Goal: Information Seeking & Learning: Learn about a topic

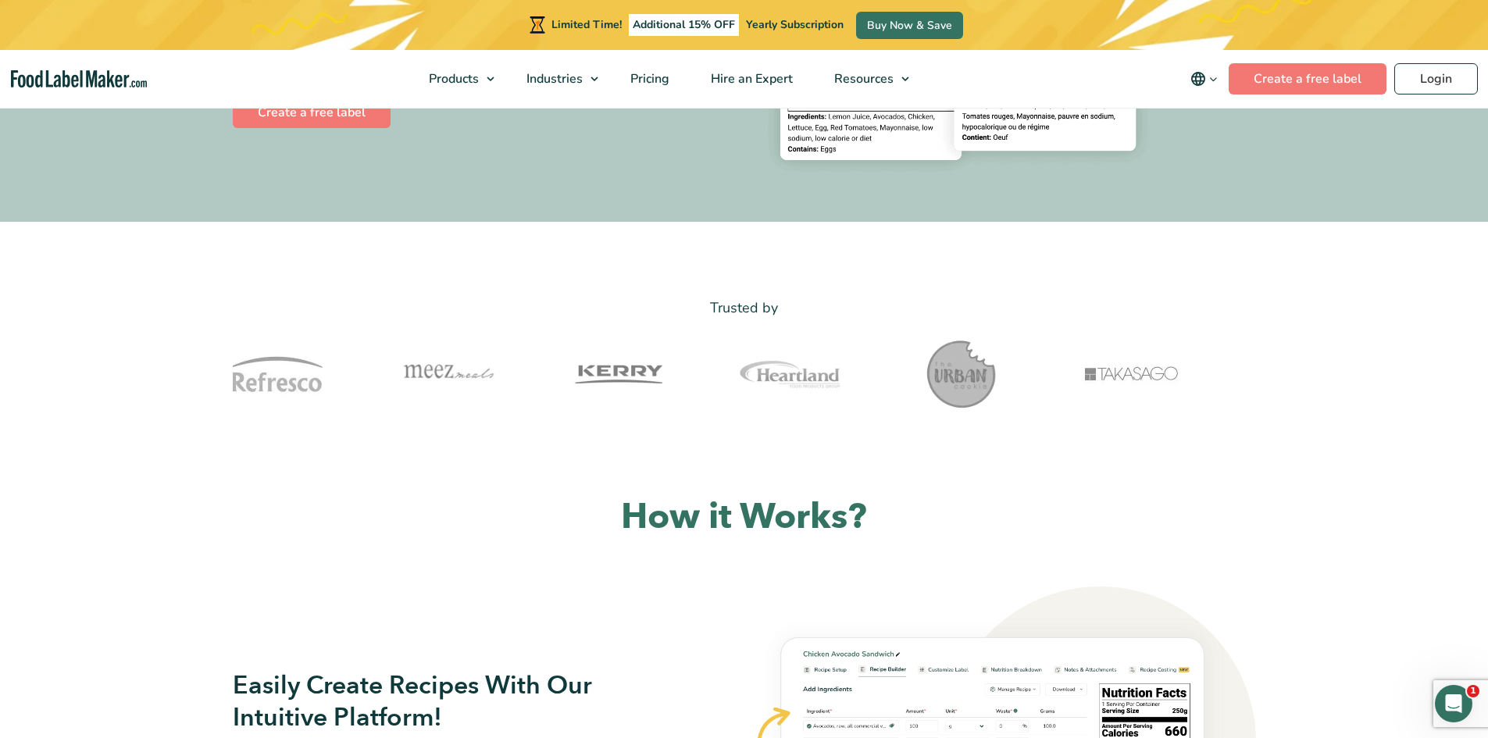
drag, startPoint x: 634, startPoint y: 367, endPoint x: 916, endPoint y: 367, distance: 282.0
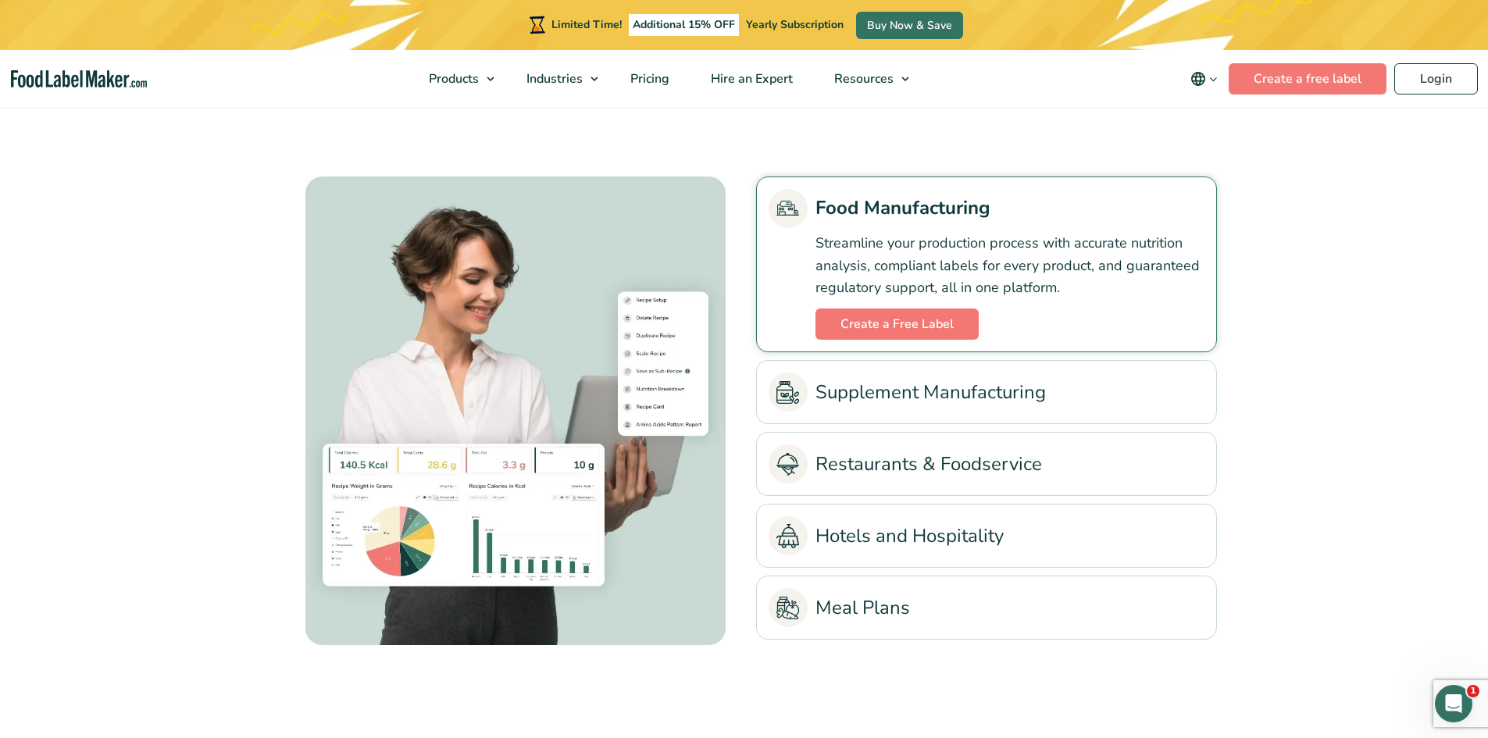
scroll to position [3541, 0]
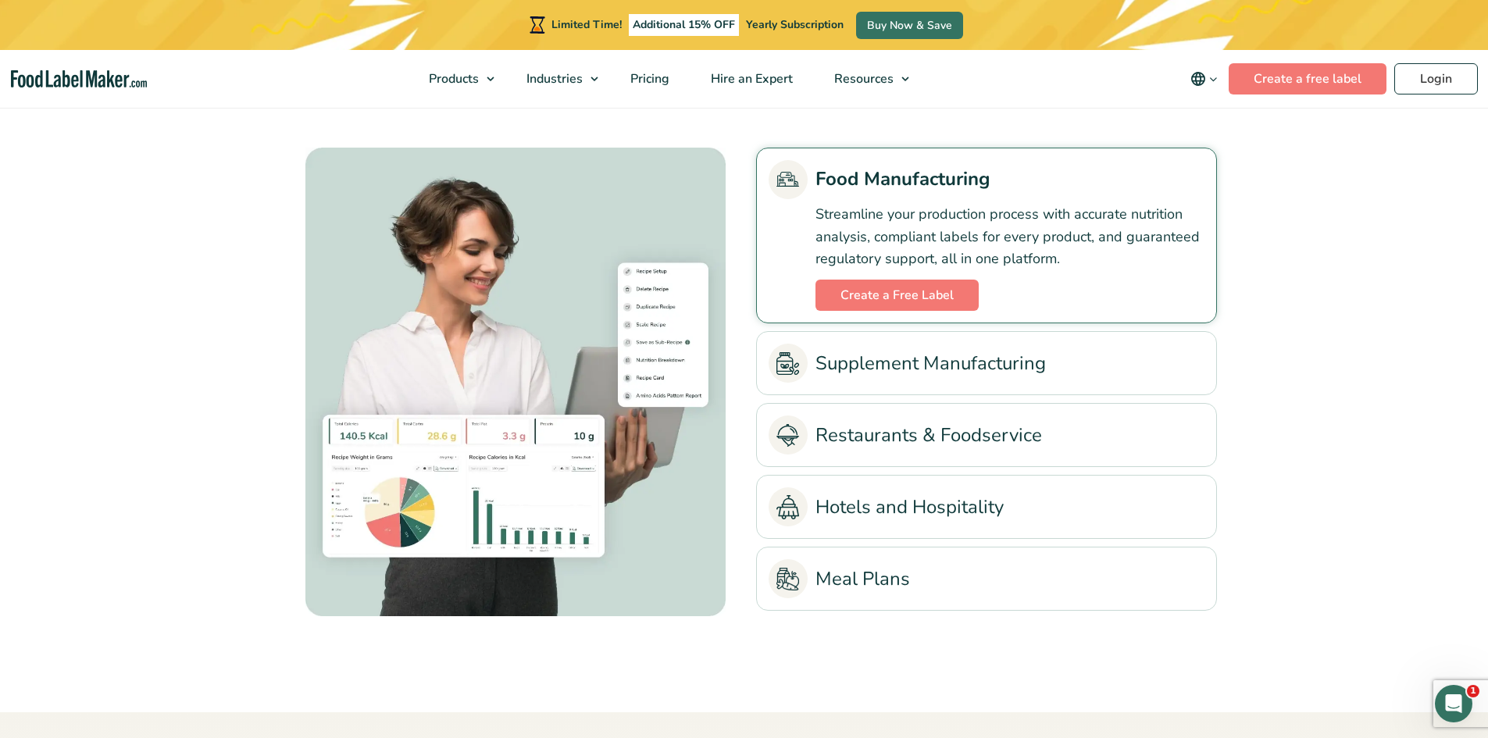
click at [957, 363] on link "Supplement Manufacturing" at bounding box center [987, 363] width 436 height 39
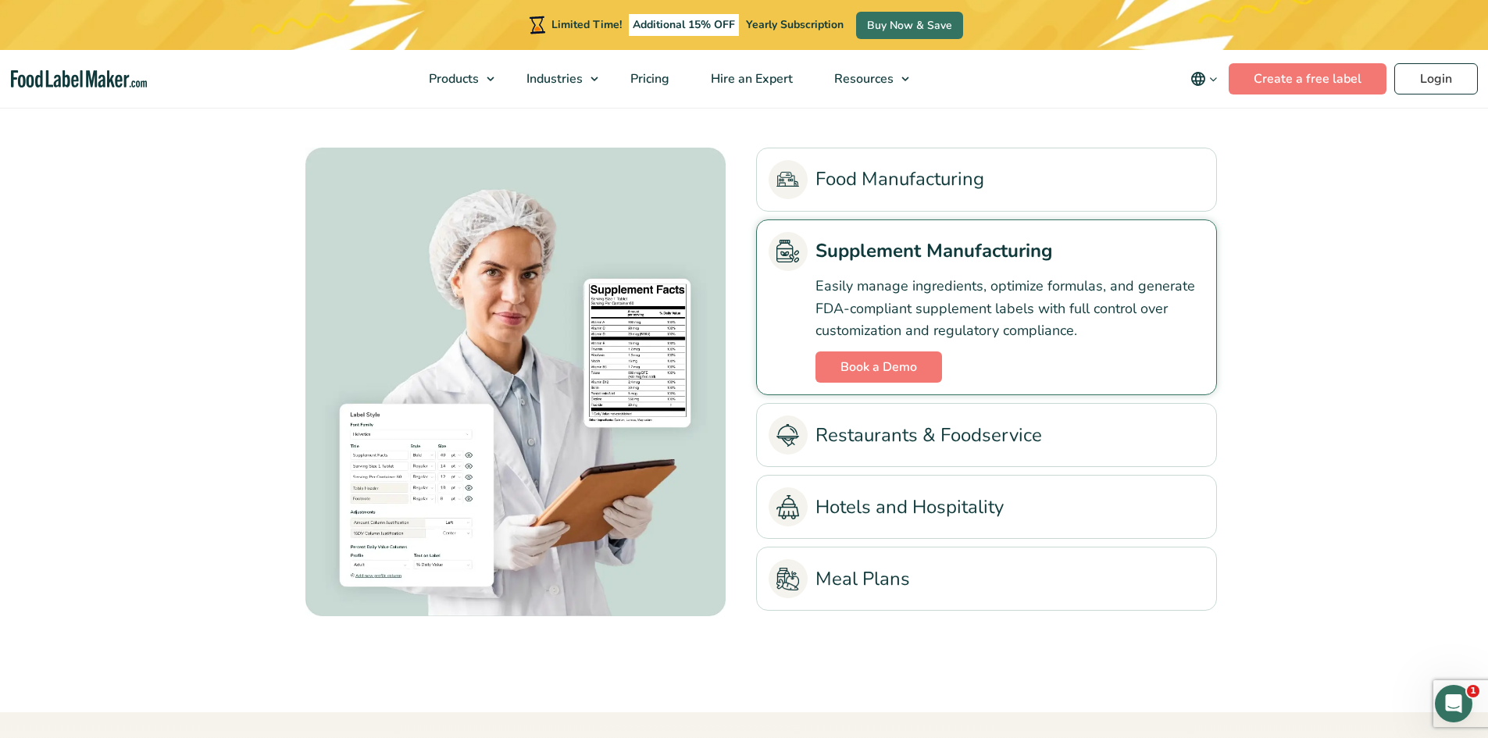
click at [924, 429] on link "Restaurants & Foodservice" at bounding box center [987, 435] width 436 height 39
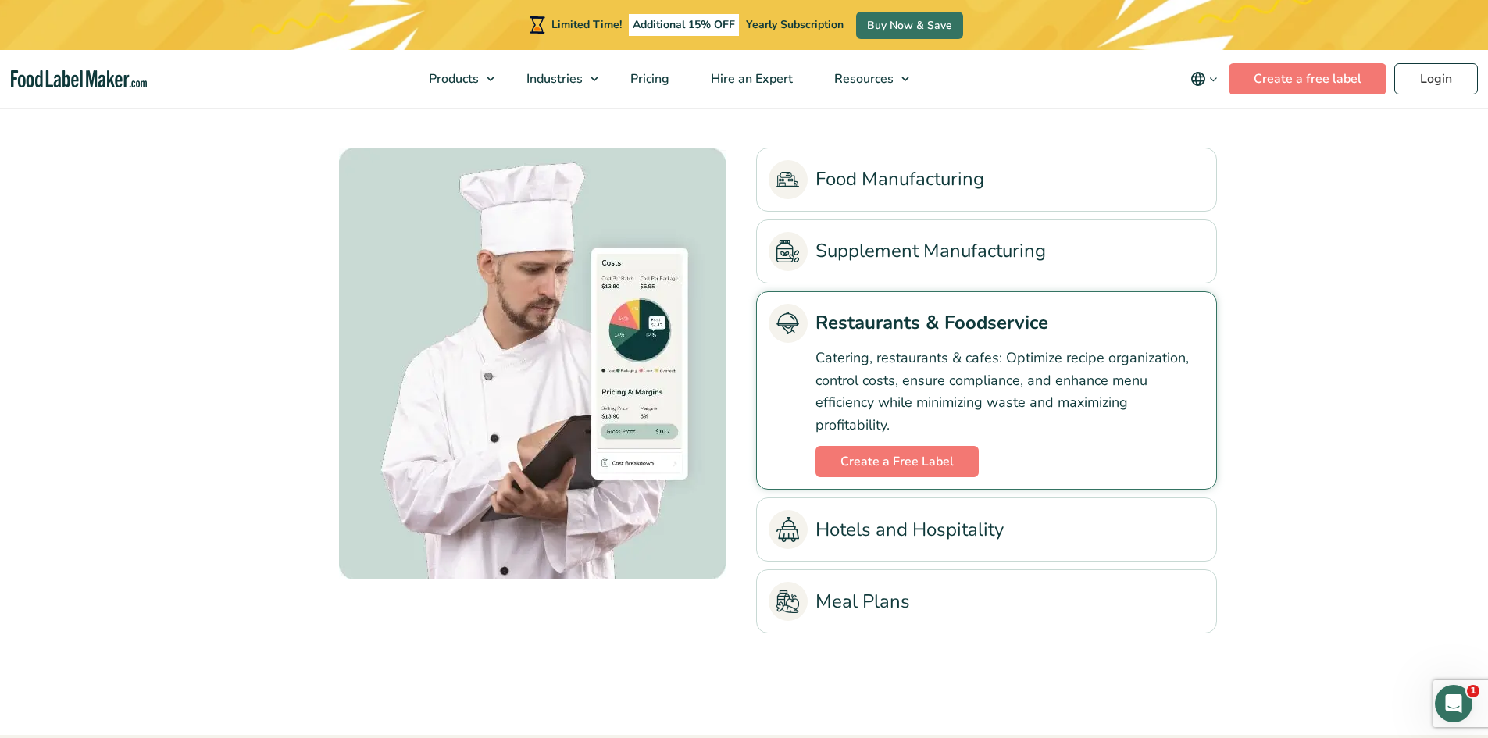
click at [941, 523] on link "Hotels and Hospitality" at bounding box center [987, 529] width 436 height 39
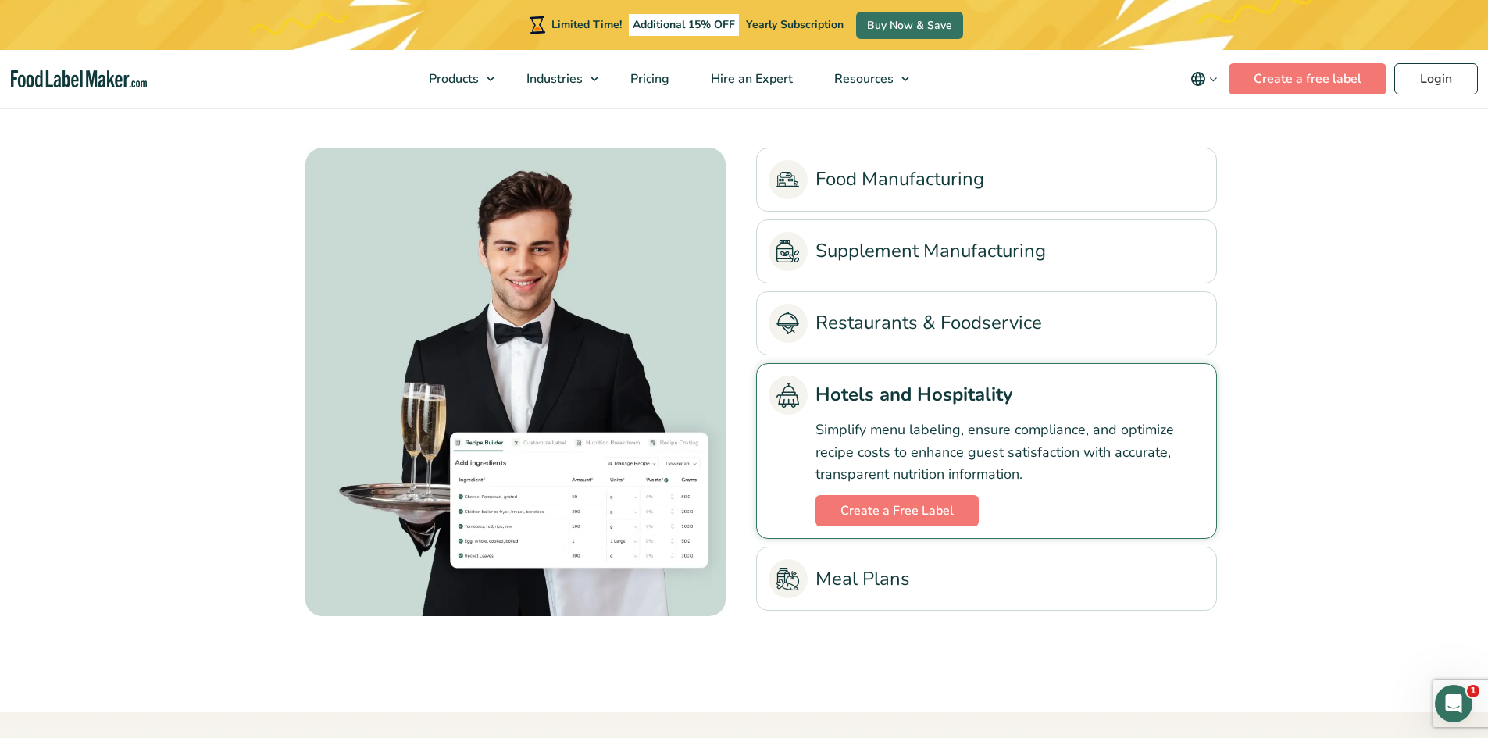
click at [952, 579] on link "Meal Plans" at bounding box center [987, 578] width 436 height 39
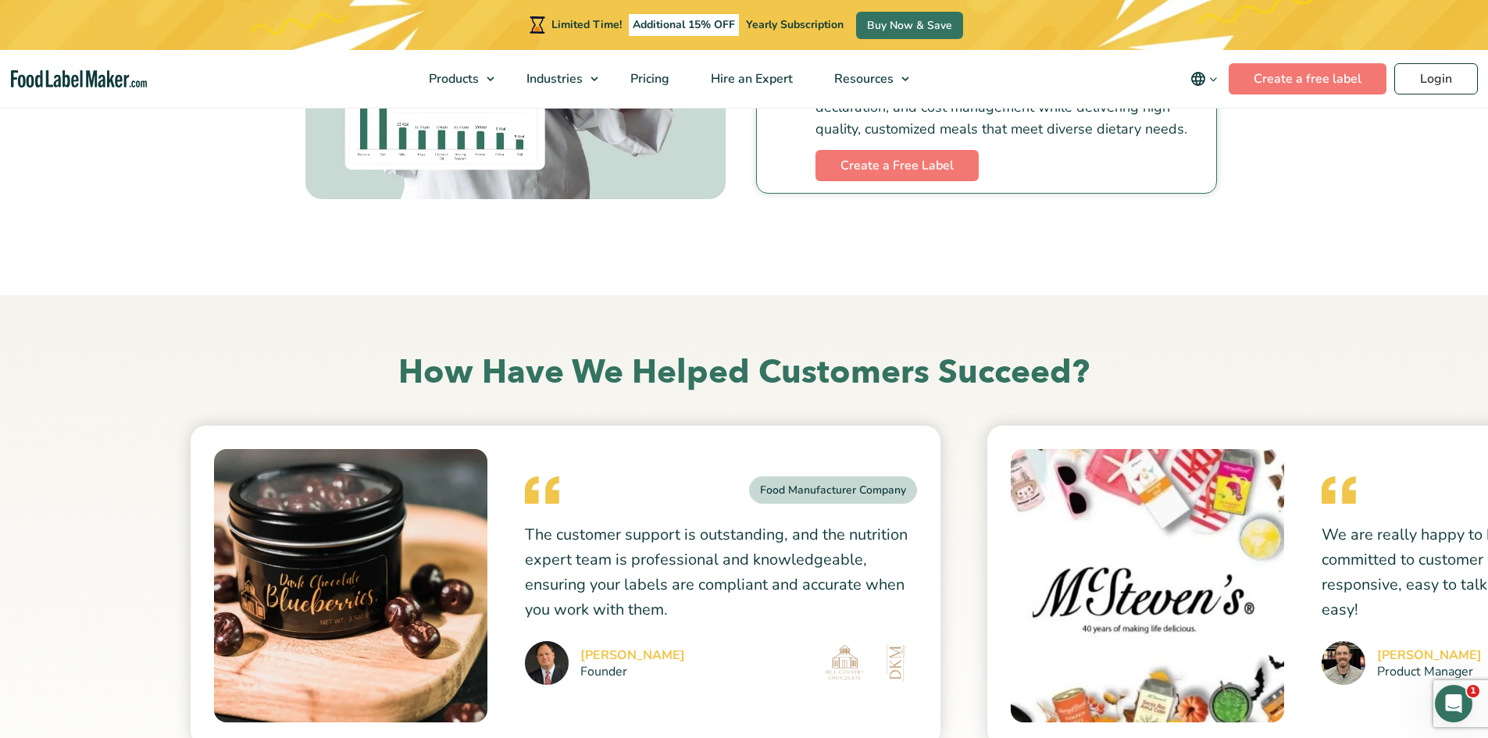
scroll to position [4166, 0]
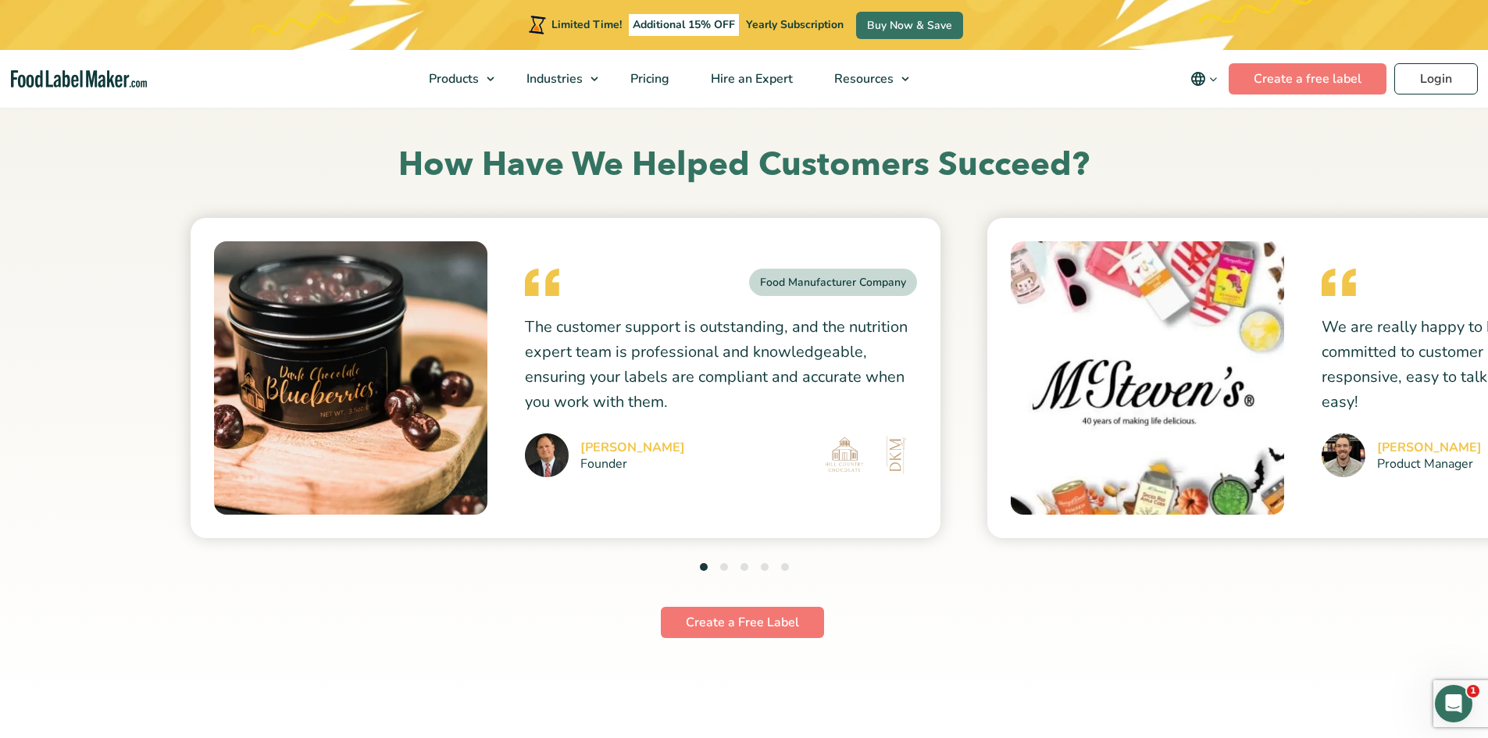
click at [724, 570] on button "2" at bounding box center [724, 567] width 8 height 8
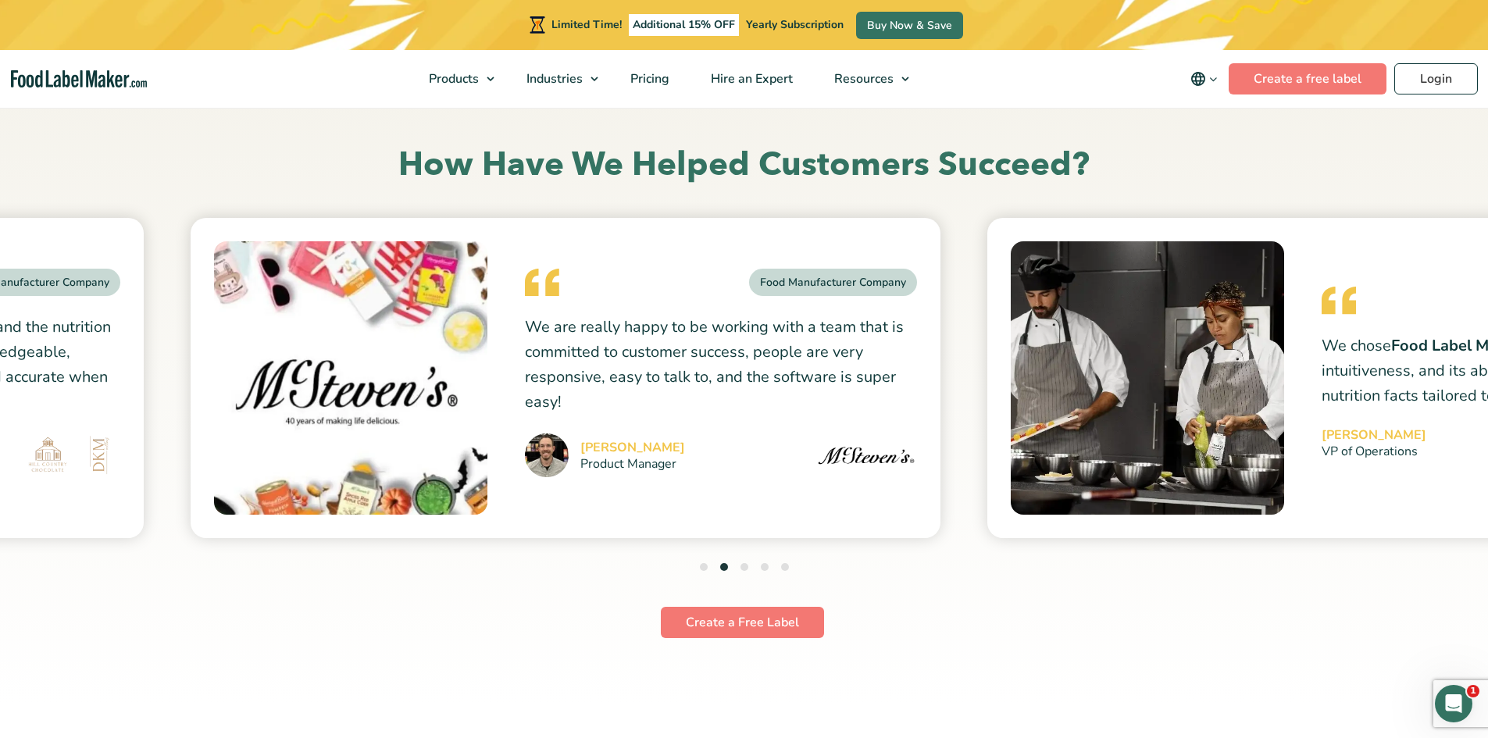
click at [745, 570] on button "3" at bounding box center [745, 567] width 8 height 8
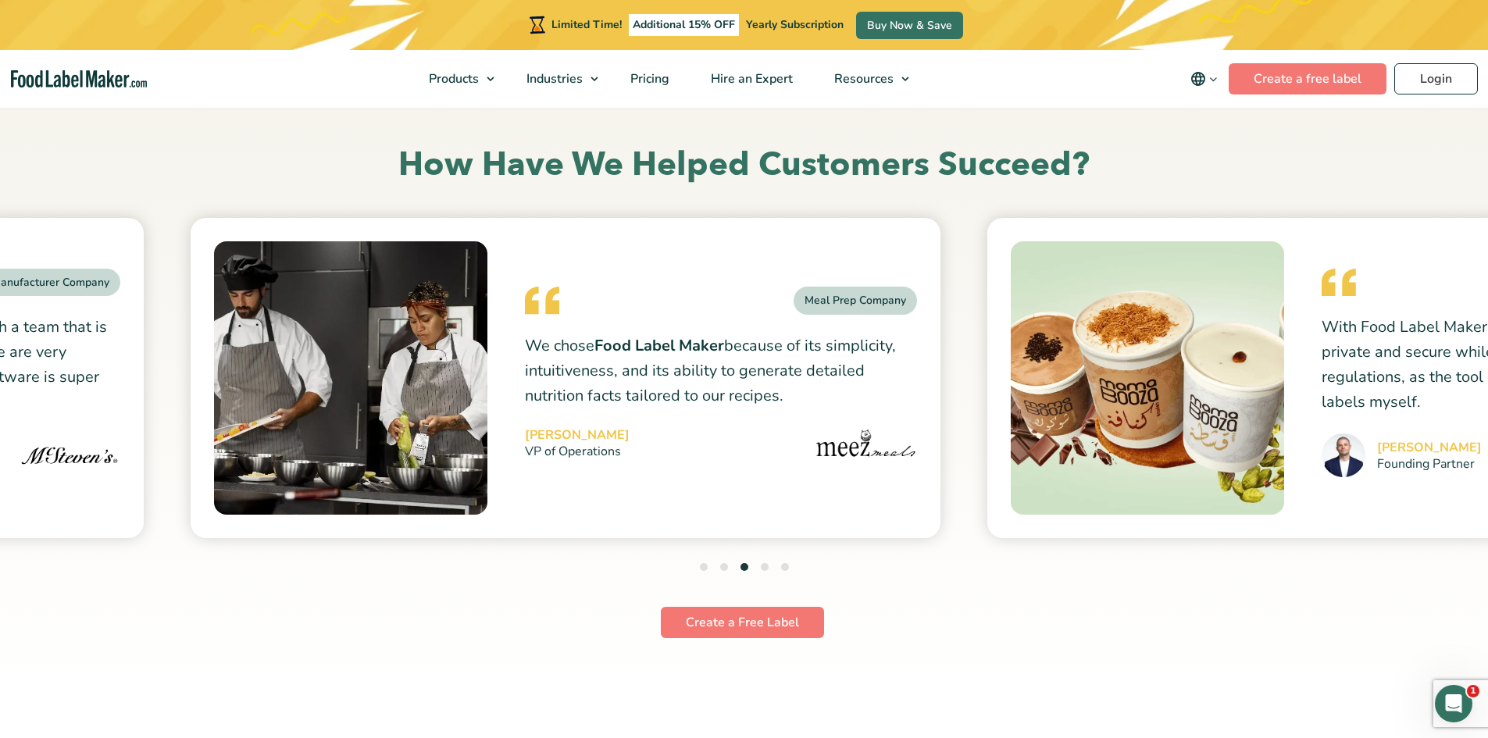
click at [762, 570] on li "4" at bounding box center [765, 568] width 8 height 21
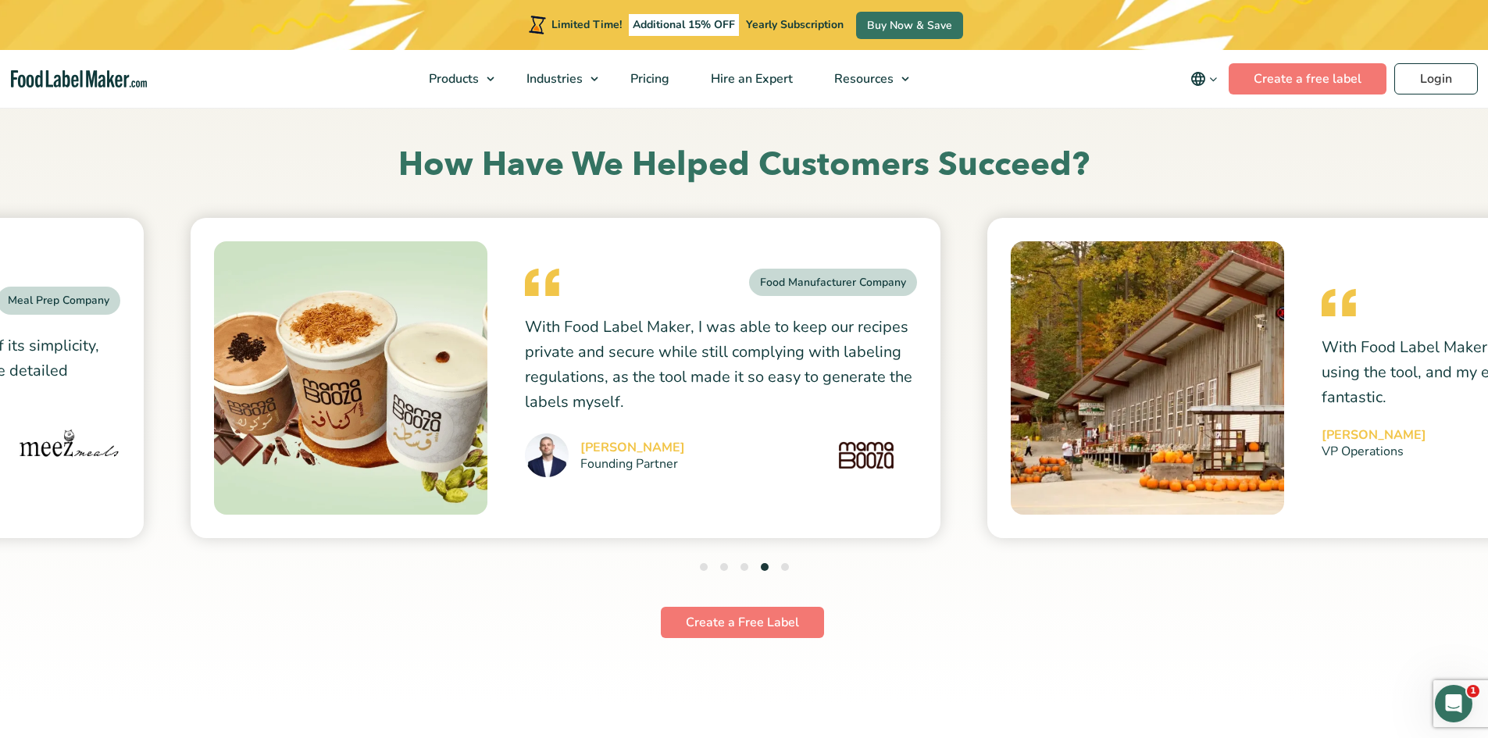
click at [785, 568] on button "5" at bounding box center [785, 567] width 8 height 8
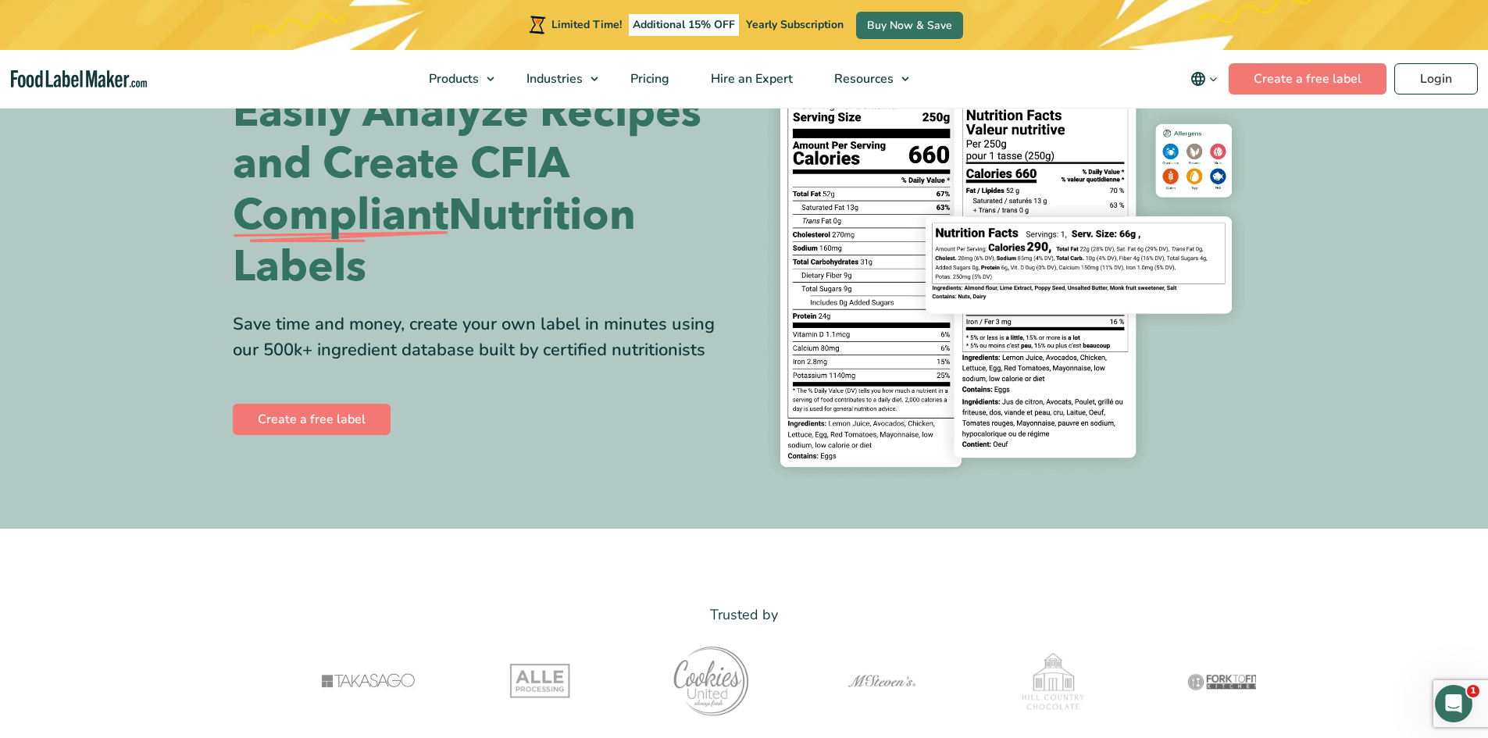
scroll to position [0, 0]
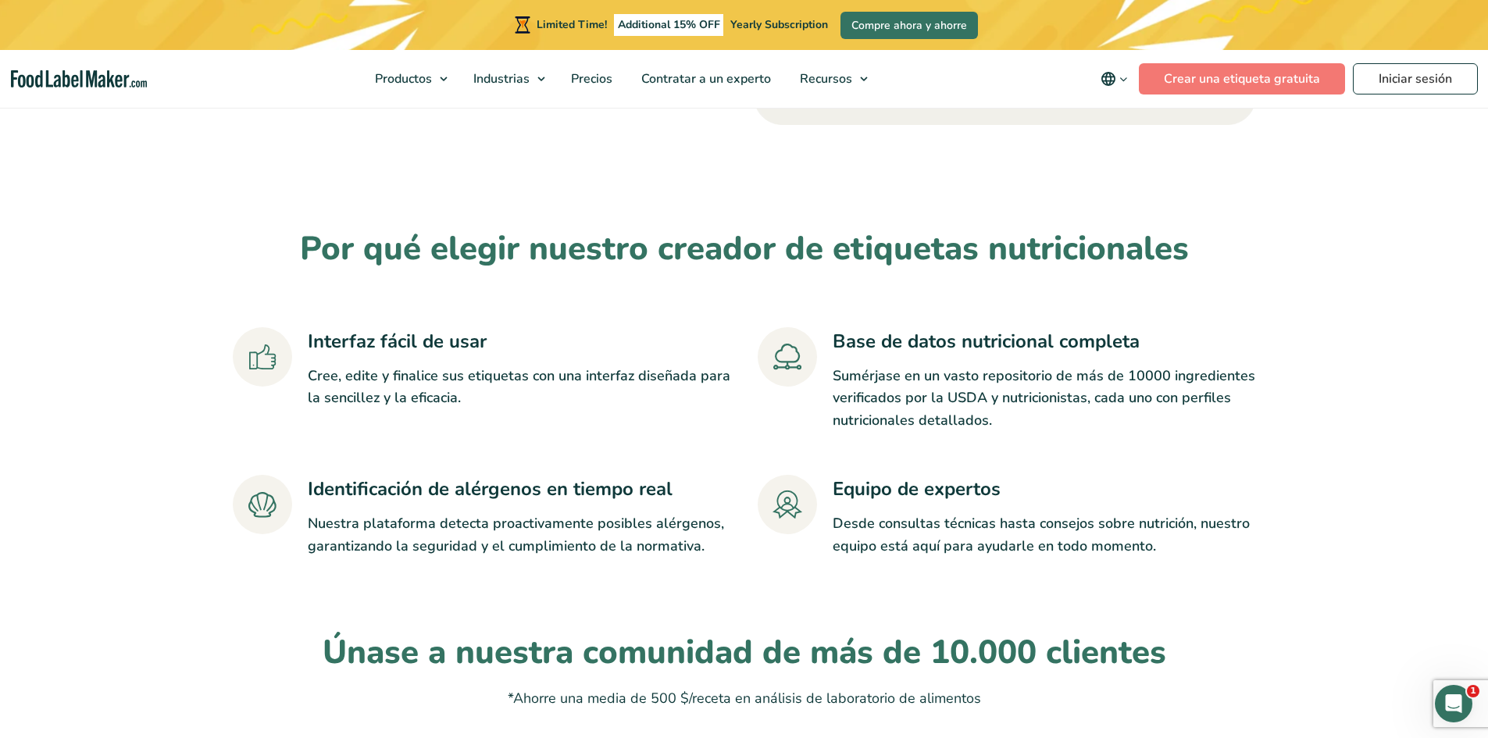
scroll to position [3125, 0]
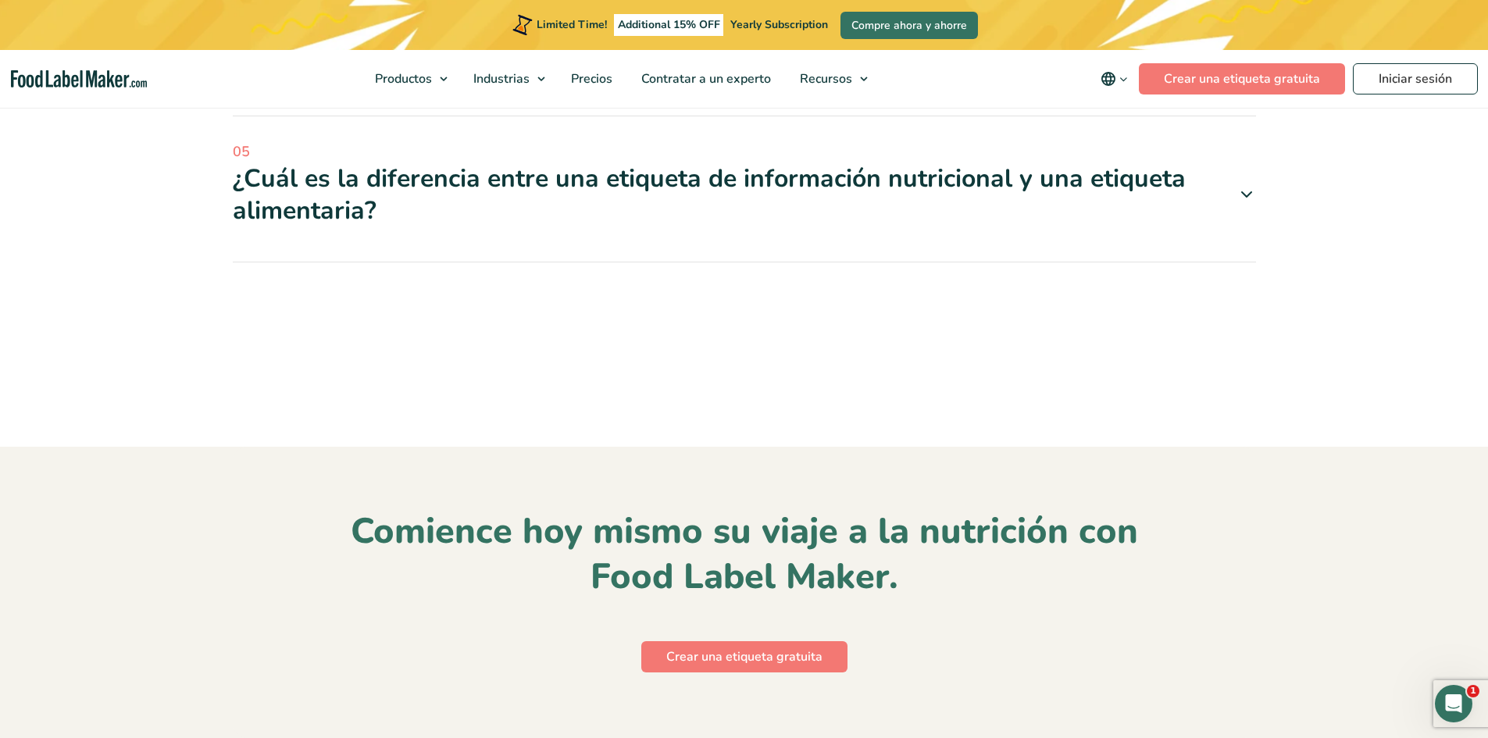
scroll to position [7084, 0]
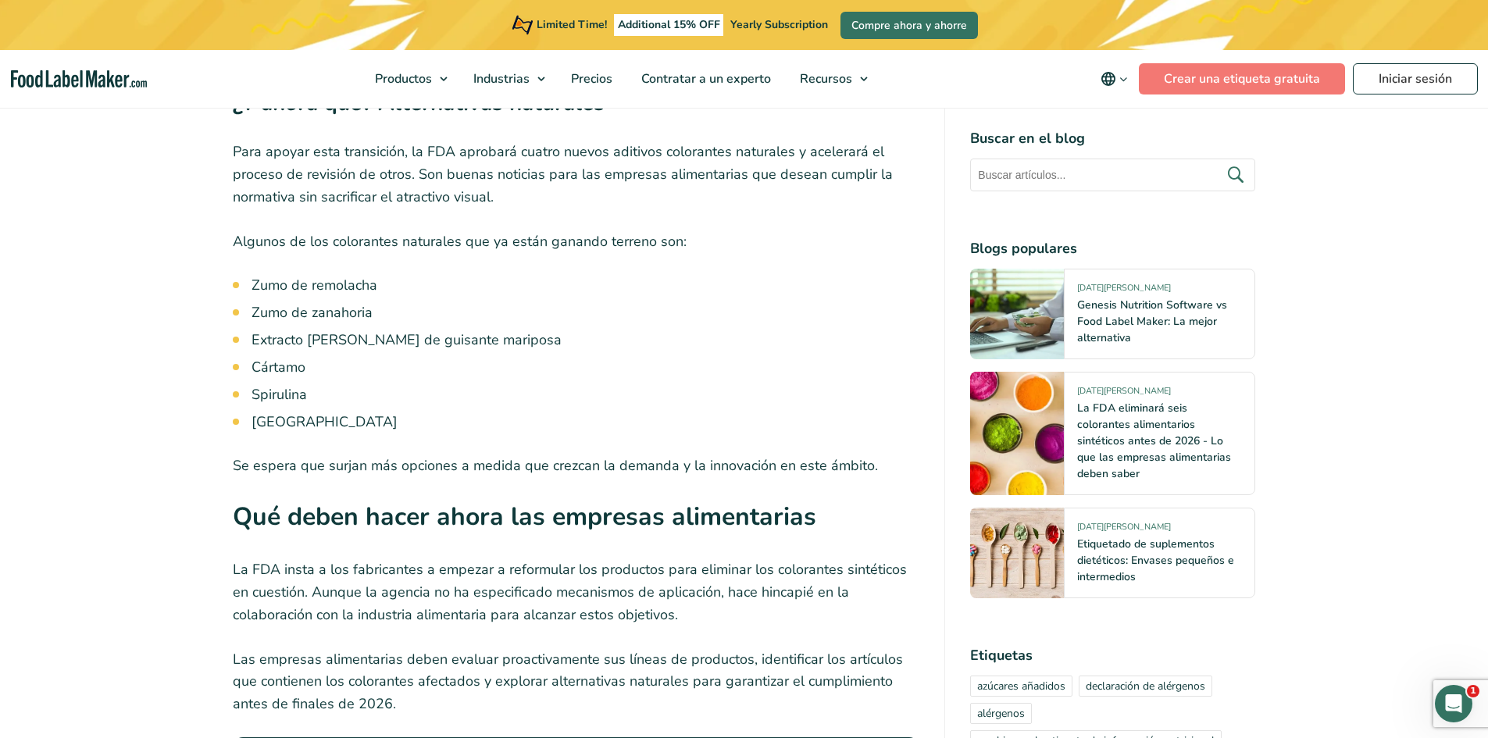
scroll to position [2291, 0]
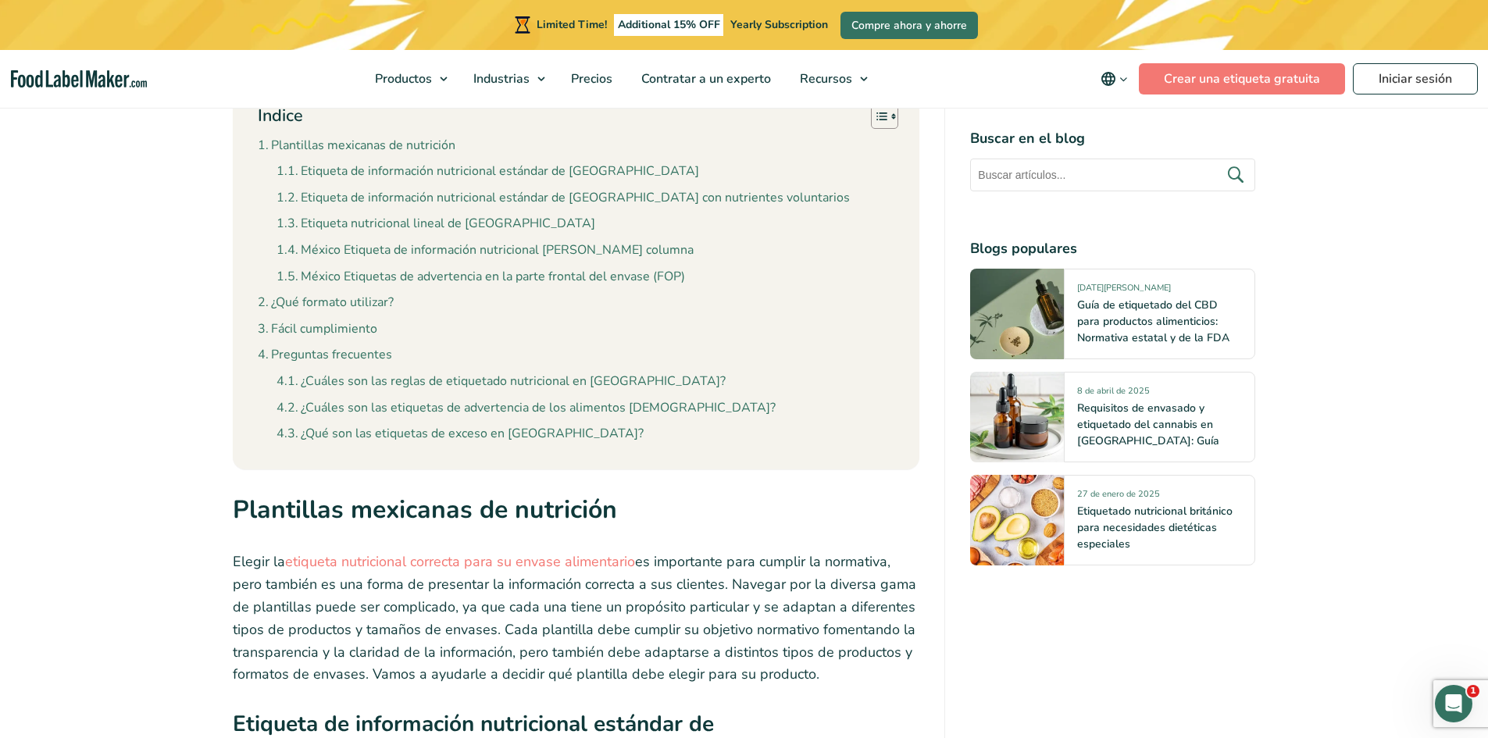
scroll to position [1459, 0]
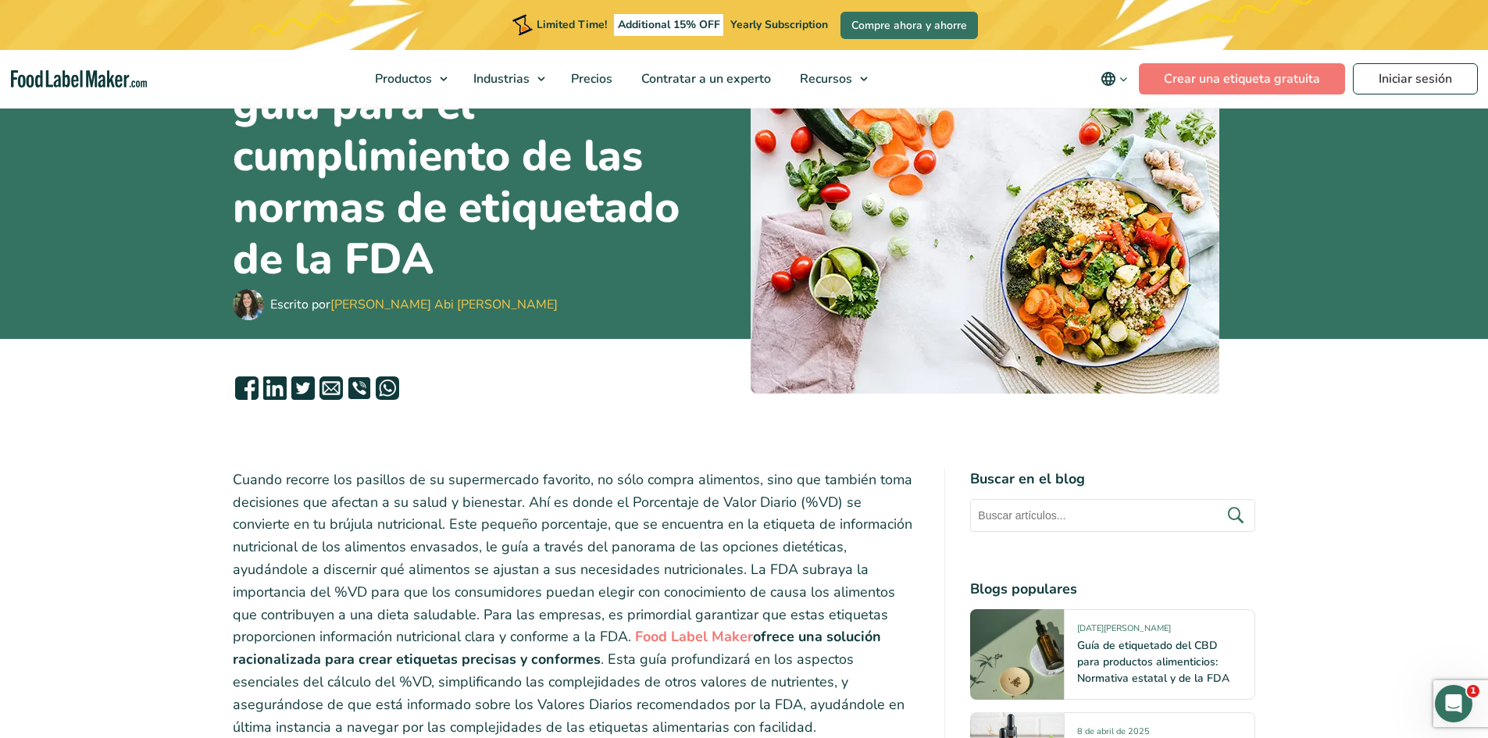
scroll to position [209, 0]
